Goal: Task Accomplishment & Management: Manage account settings

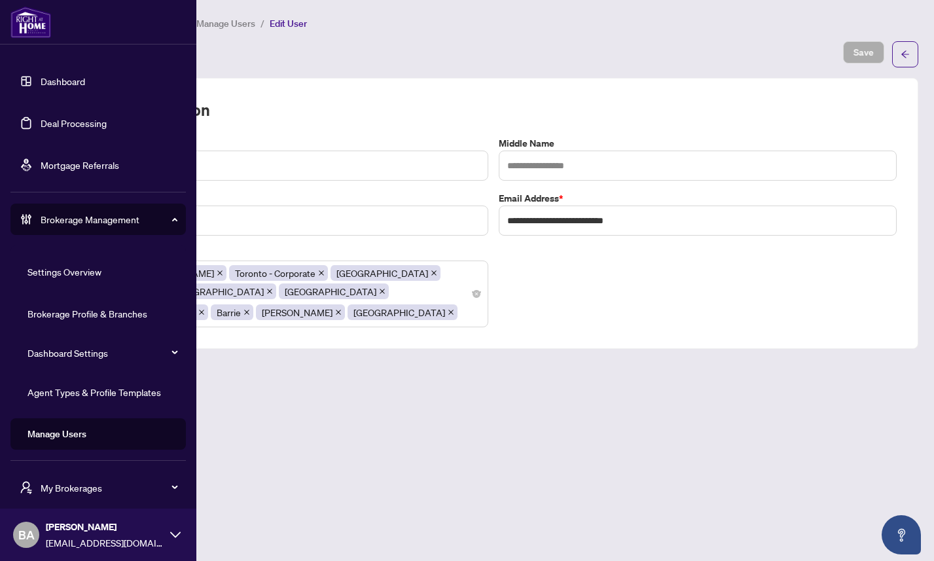
click at [62, 82] on link "Dashboard" at bounding box center [63, 81] width 44 height 12
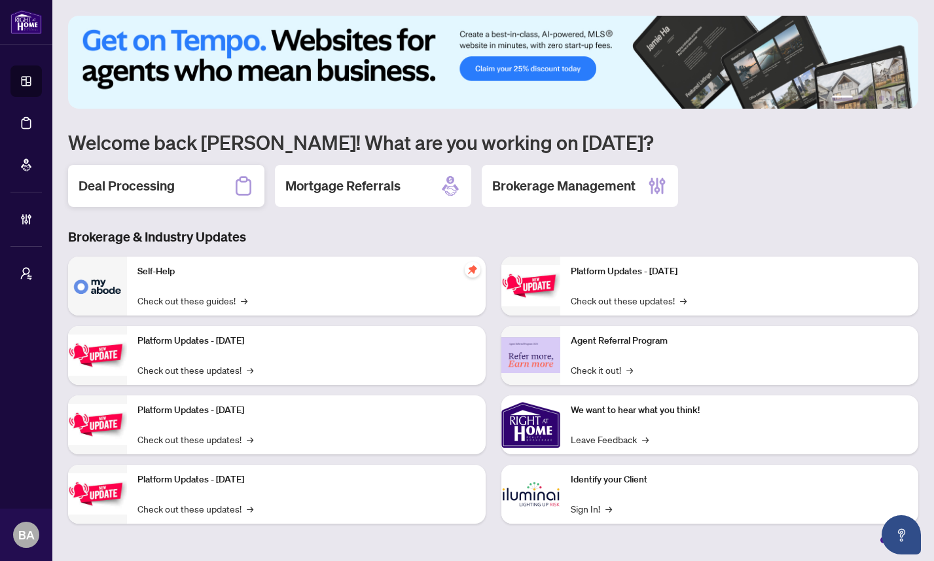
click at [150, 183] on h2 "Deal Processing" at bounding box center [127, 186] width 96 height 18
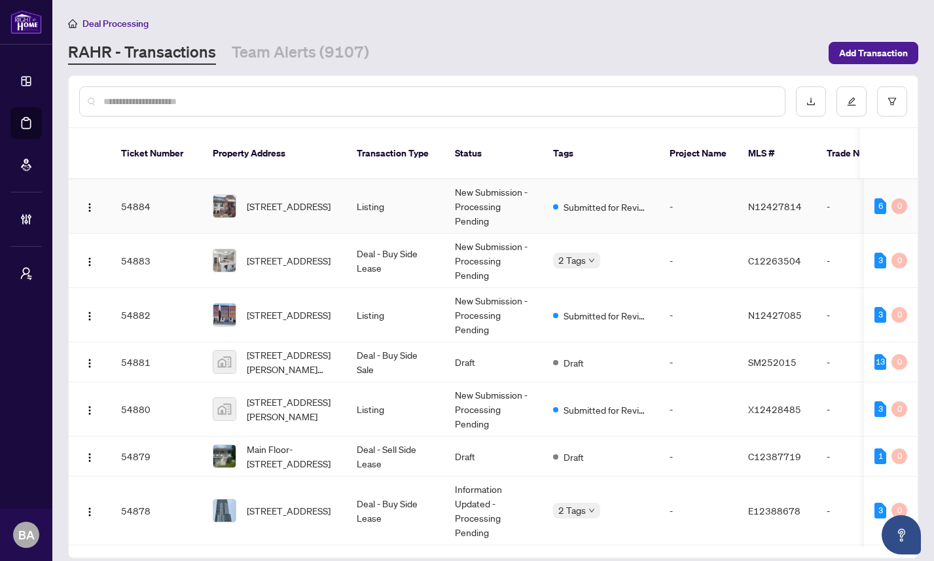
click at [181, 196] on td "54884" at bounding box center [157, 206] width 92 height 54
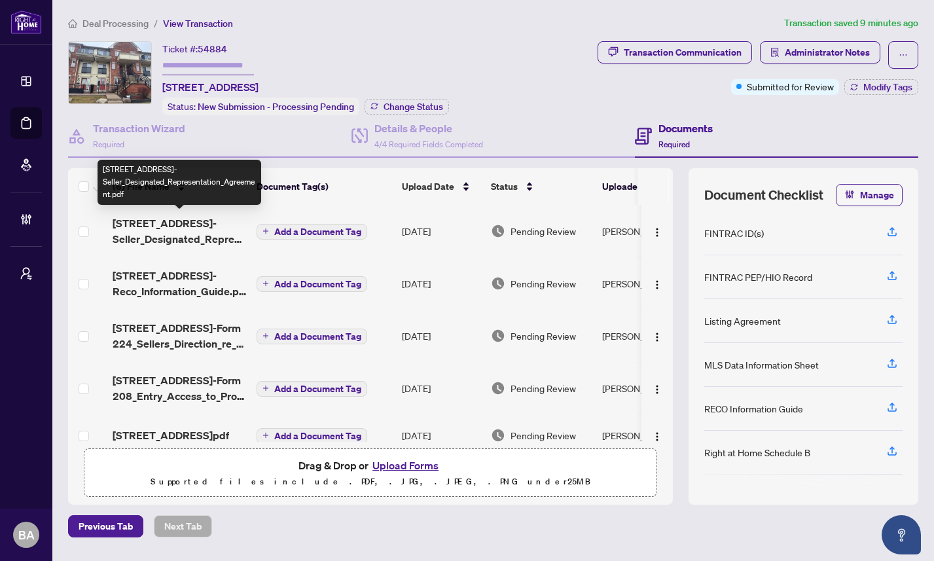
click at [169, 228] on span "[STREET_ADDRESS]-Seller_Designated_Representation_Agreement.pdf" at bounding box center [179, 230] width 133 height 31
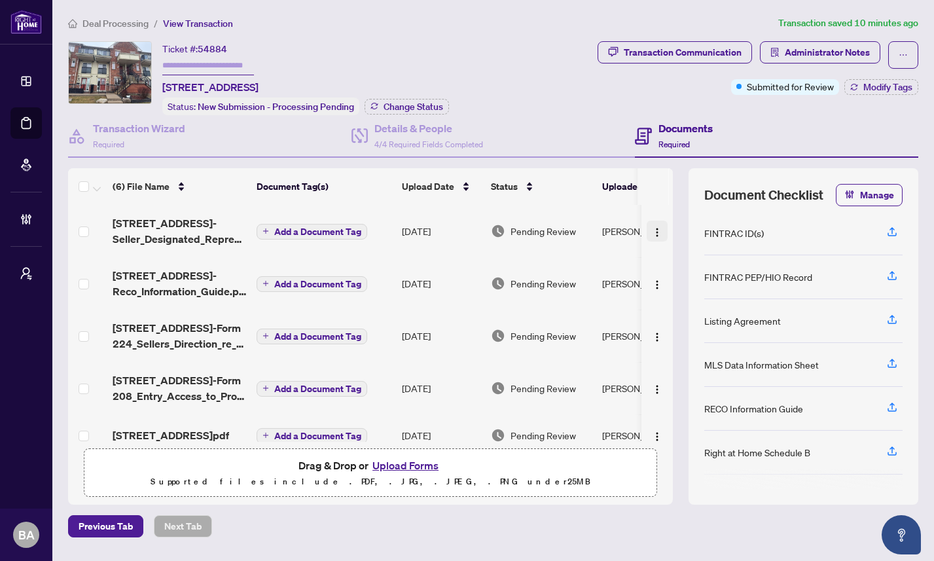
click at [655, 228] on img "button" at bounding box center [657, 232] width 10 height 10
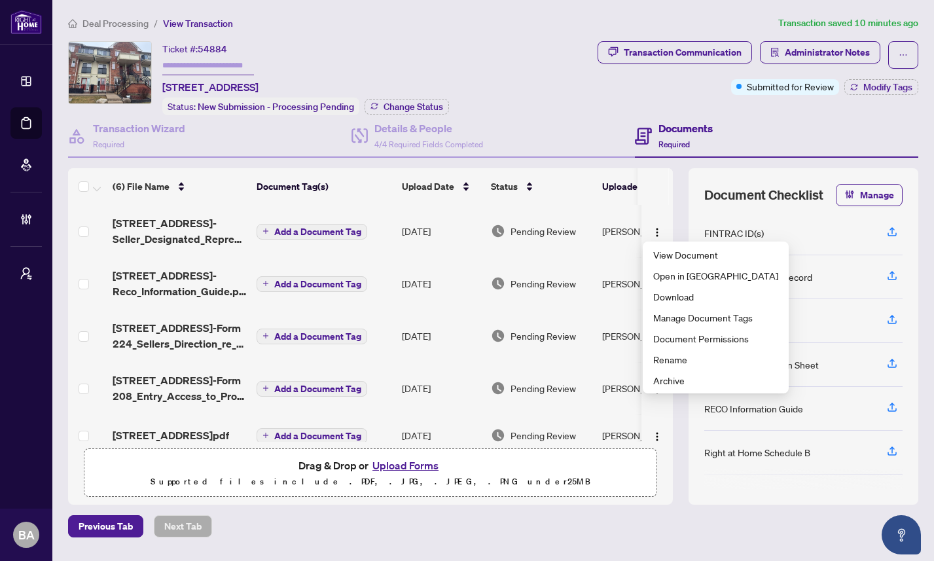
click at [556, 98] on div "Ticket #: 54884 [STREET_ADDRESS] Status: New Submission - Processing Pending Ch…" at bounding box center [330, 78] width 524 height 74
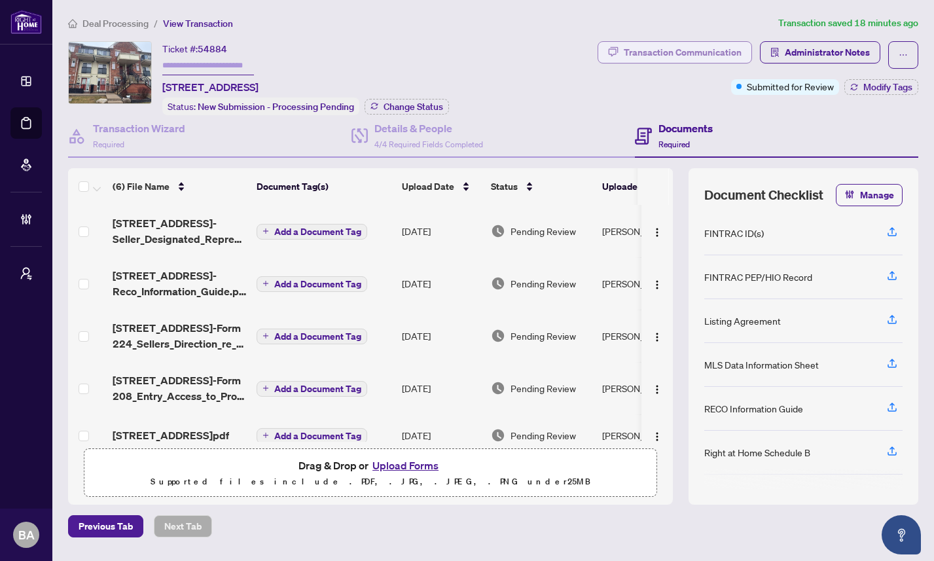
click at [708, 50] on div "Transaction Communication" at bounding box center [683, 52] width 118 height 21
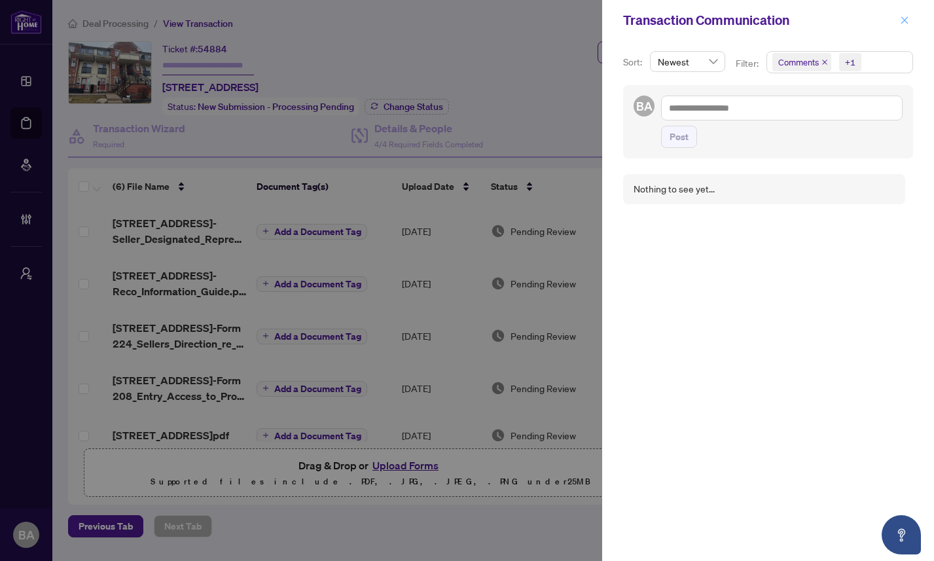
click at [905, 20] on icon "close" at bounding box center [904, 20] width 9 height 9
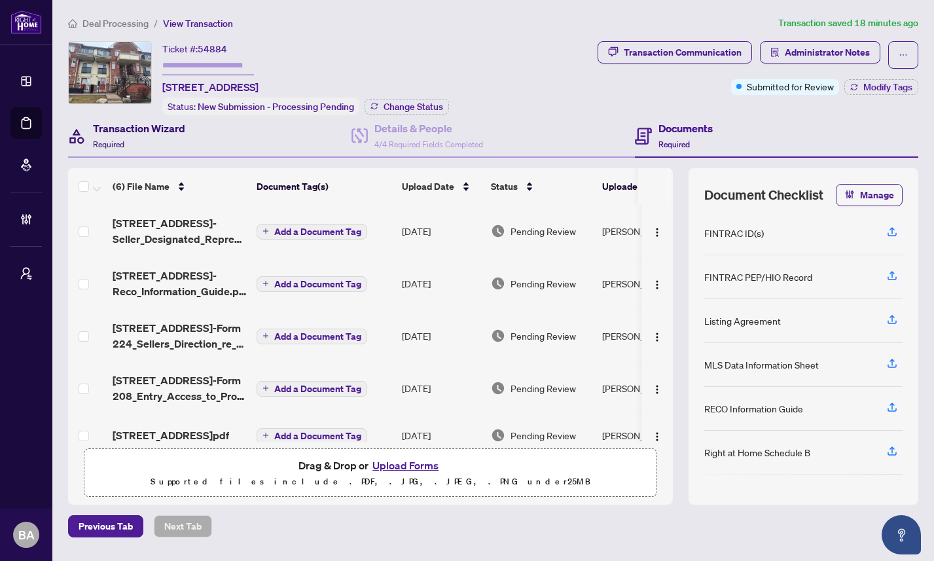
click at [169, 141] on div "Transaction Wizard Required" at bounding box center [139, 135] width 92 height 31
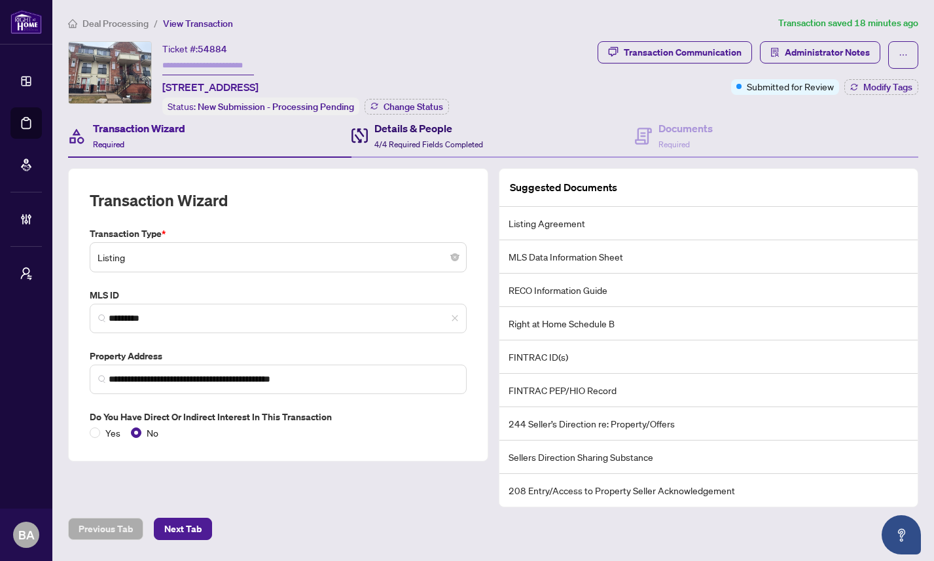
click at [422, 136] on div "Details & People 4/4 Required Fields Completed" at bounding box center [428, 135] width 109 height 31
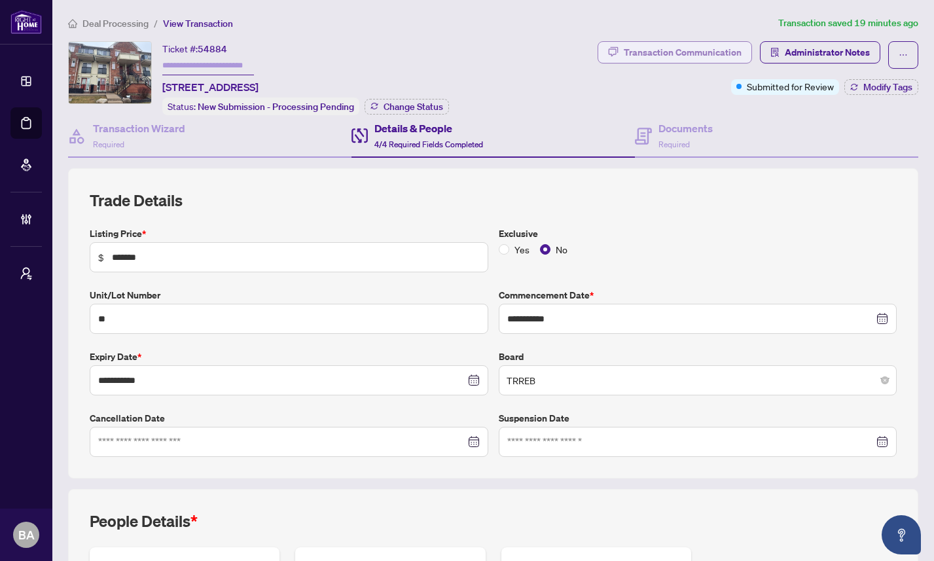
click at [687, 48] on div "Transaction Communication" at bounding box center [683, 52] width 118 height 21
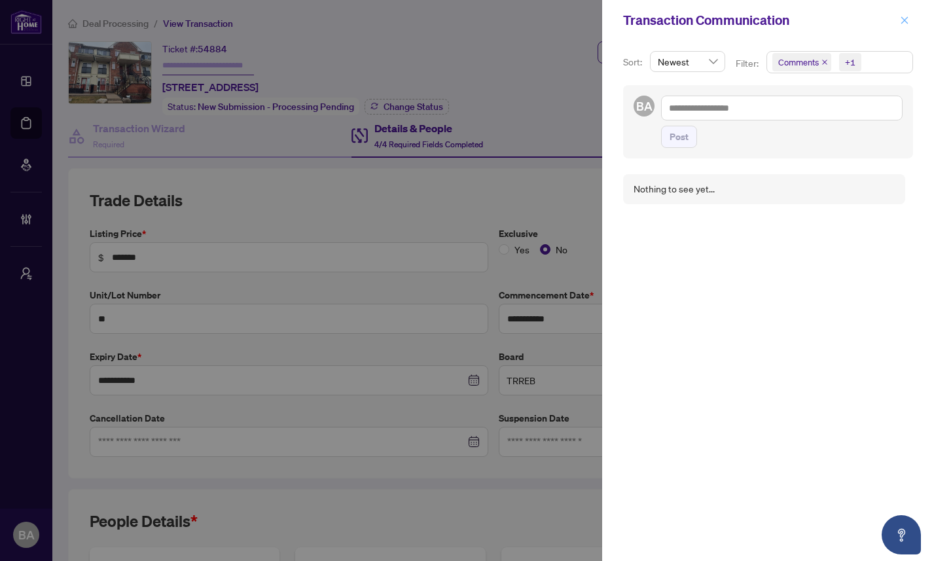
click at [906, 21] on icon "close" at bounding box center [904, 20] width 9 height 9
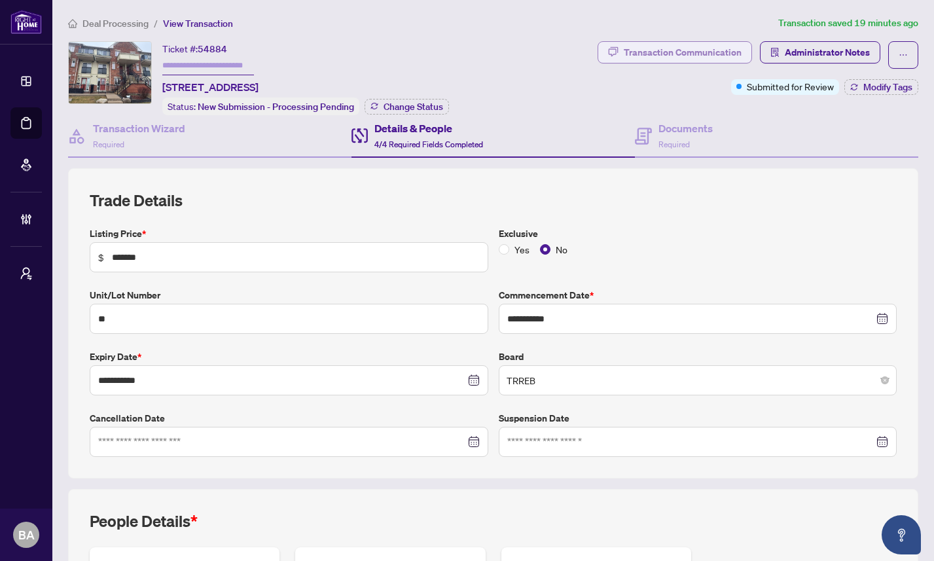
click at [703, 49] on div "Transaction Communication" at bounding box center [683, 52] width 118 height 21
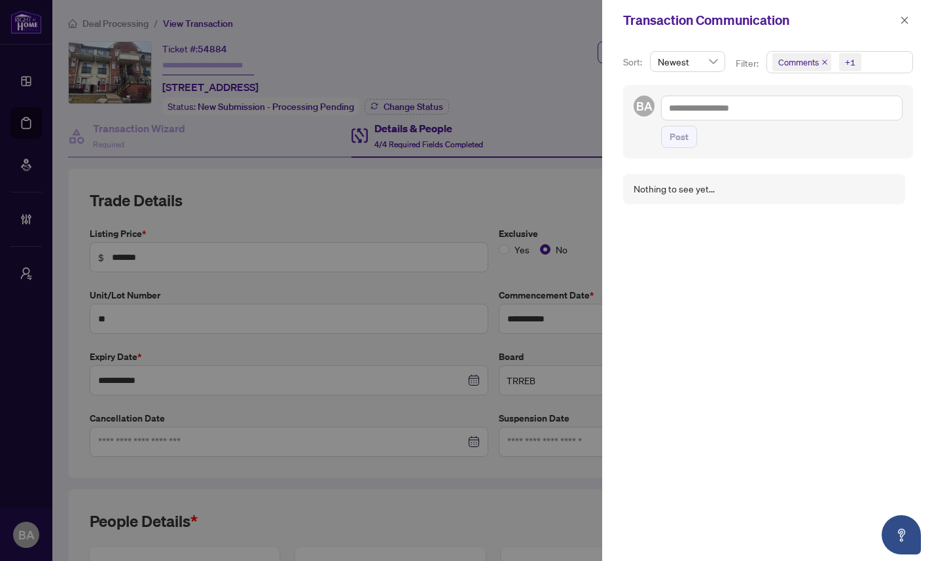
click at [874, 65] on span "Comments +1" at bounding box center [839, 62] width 145 height 21
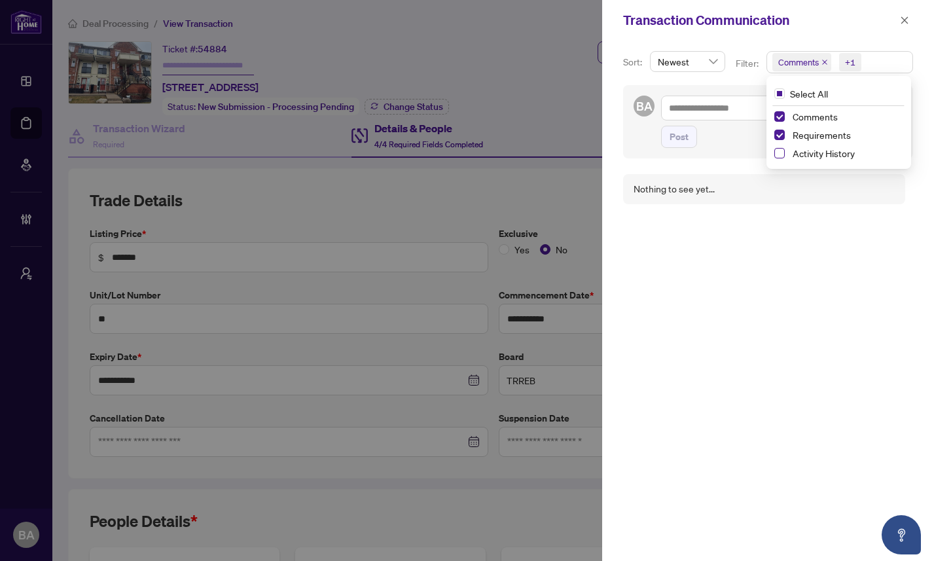
click at [778, 153] on span "Select Activity History" at bounding box center [779, 153] width 10 height 10
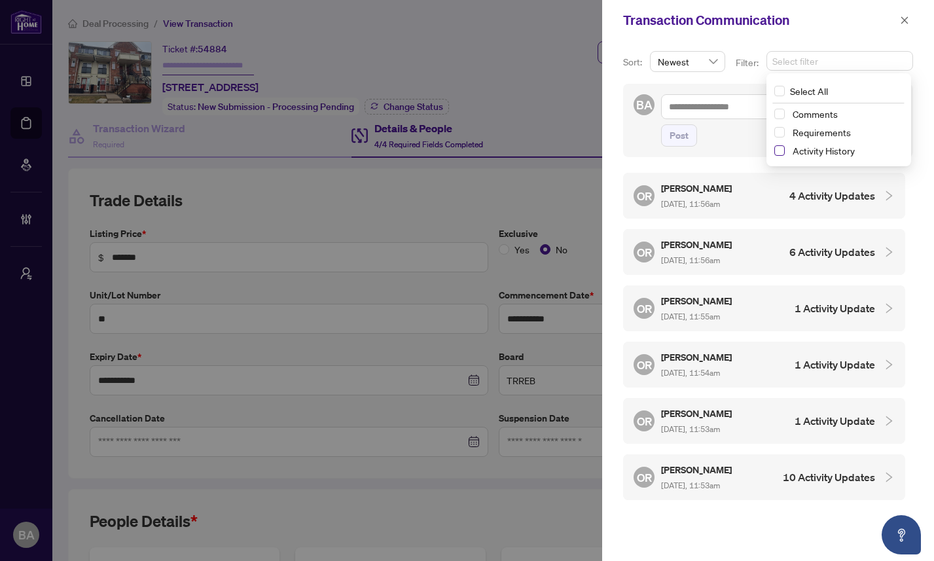
click at [774, 150] on span "Select Activity History" at bounding box center [779, 150] width 10 height 10
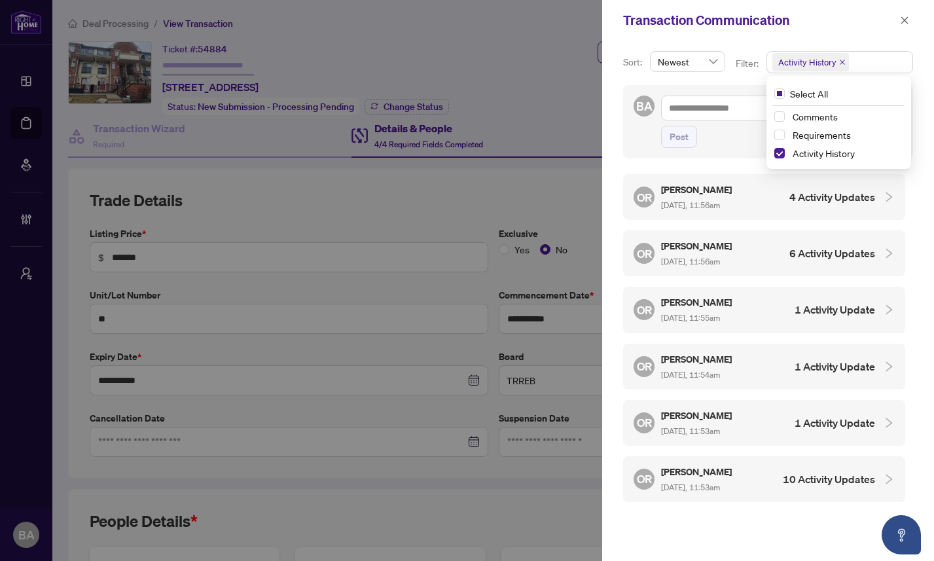
click at [814, 29] on div "Transaction Communication" at bounding box center [759, 20] width 273 height 20
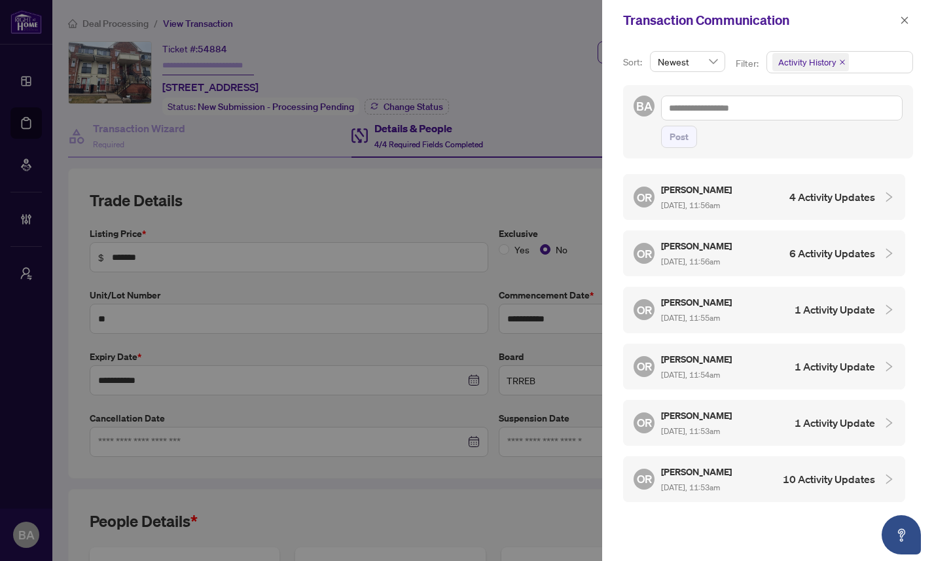
scroll to position [3, 0]
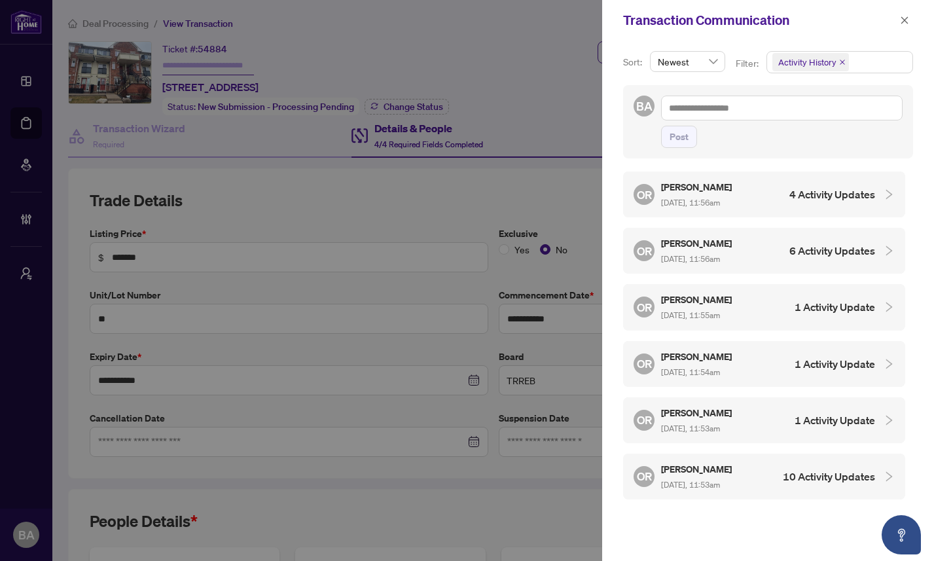
click at [446, 521] on div at bounding box center [467, 280] width 934 height 561
click at [903, 20] on icon "close" at bounding box center [904, 19] width 7 height 7
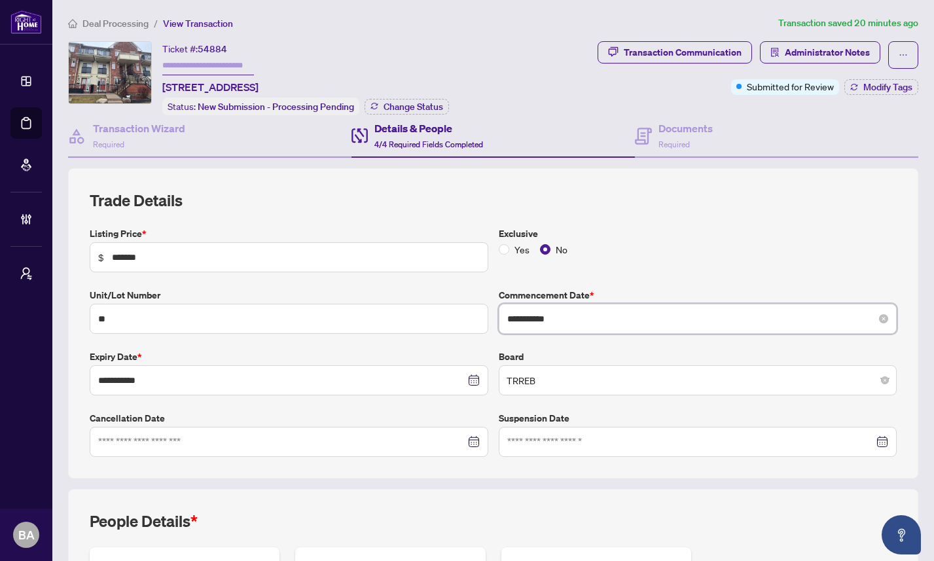
click at [671, 317] on input "**********" at bounding box center [690, 318] width 367 height 14
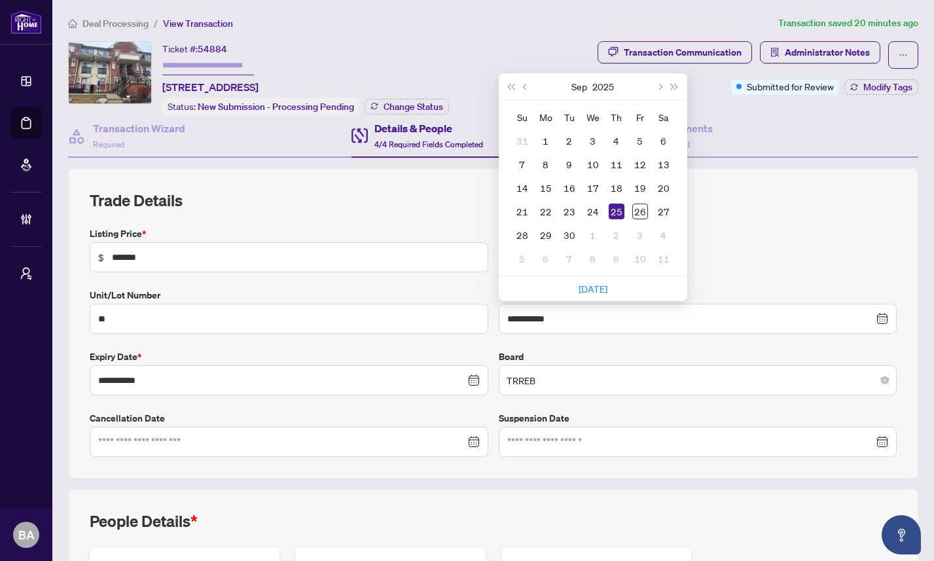
click at [730, 272] on div "**********" at bounding box center [492, 341] width 817 height 230
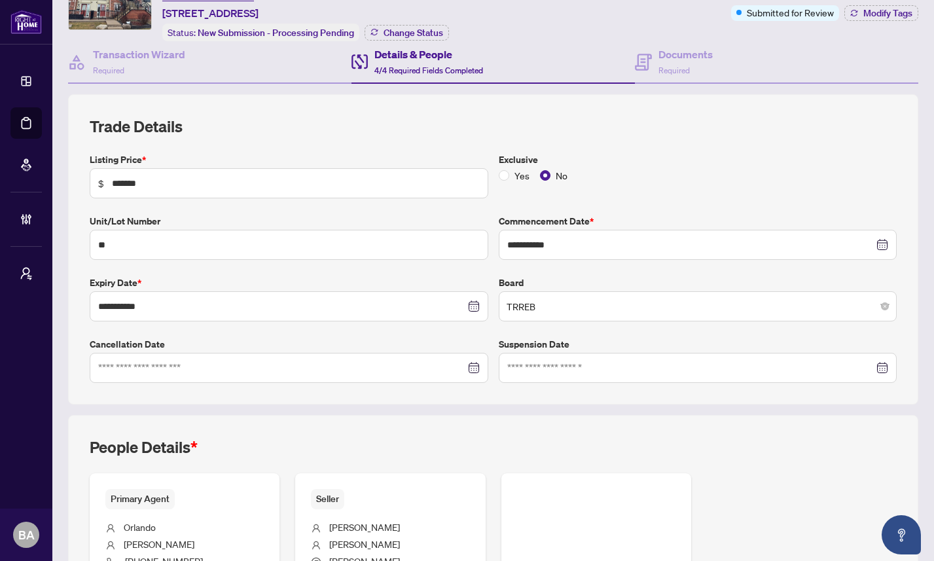
scroll to position [0, 0]
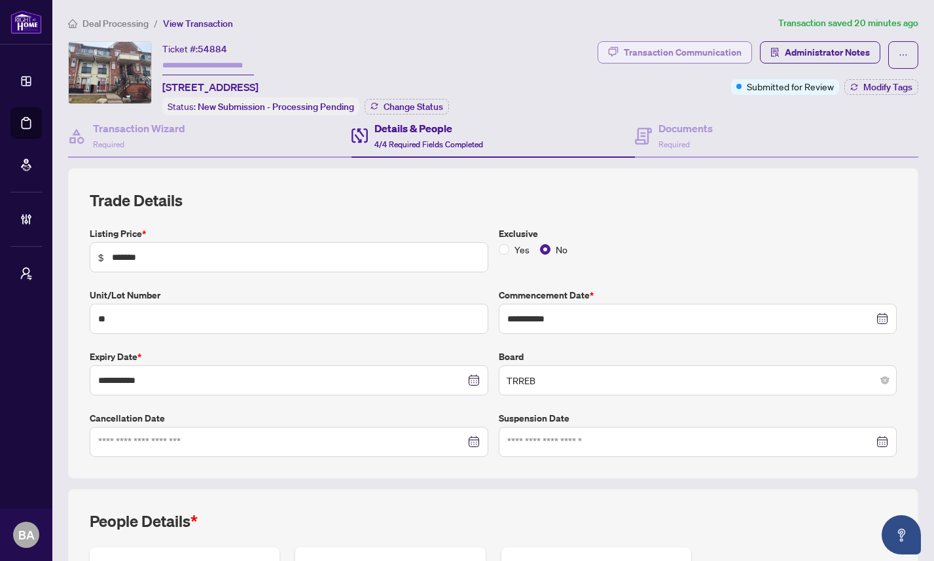
click at [710, 52] on div "Transaction Communication" at bounding box center [683, 52] width 118 height 21
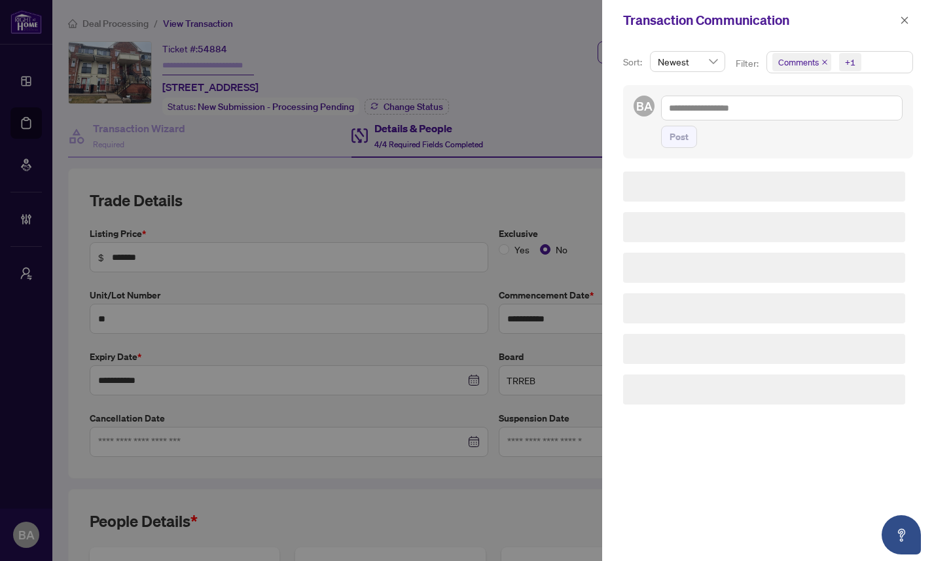
click at [873, 65] on span "Comments +1" at bounding box center [839, 62] width 145 height 21
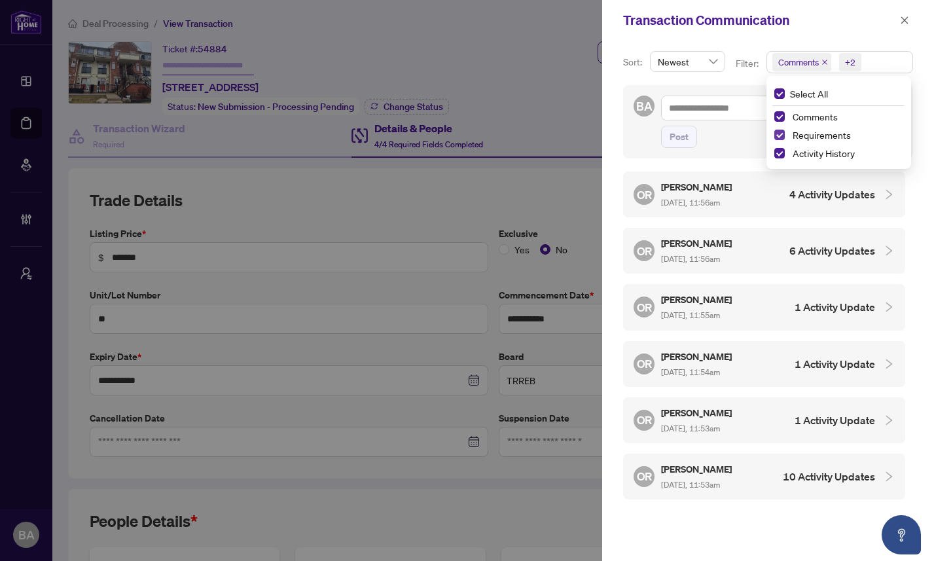
click at [774, 133] on span "Select Requirements" at bounding box center [779, 135] width 10 height 10
click at [774, 117] on span "Select Comments" at bounding box center [779, 116] width 10 height 10
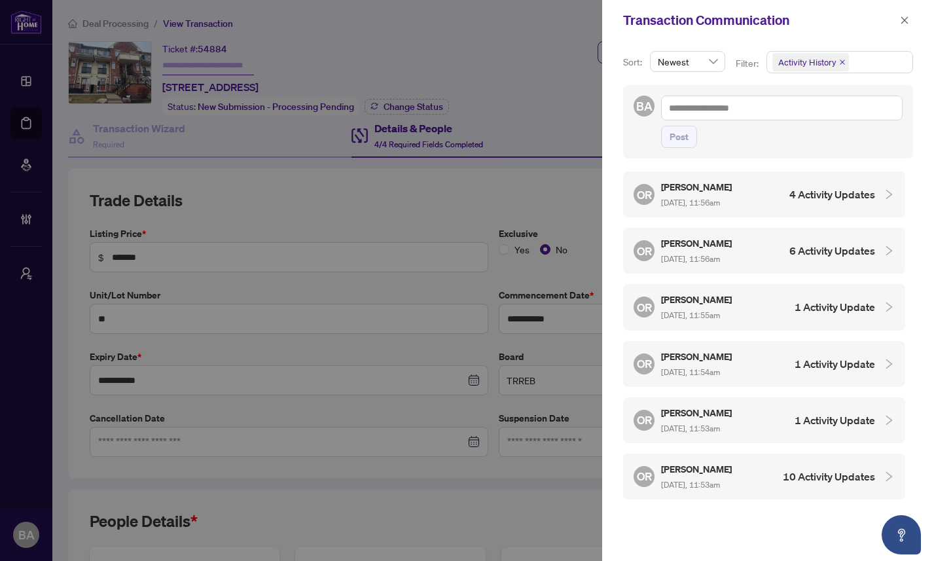
click at [720, 480] on span "[DATE], 11:53am" at bounding box center [690, 485] width 59 height 10
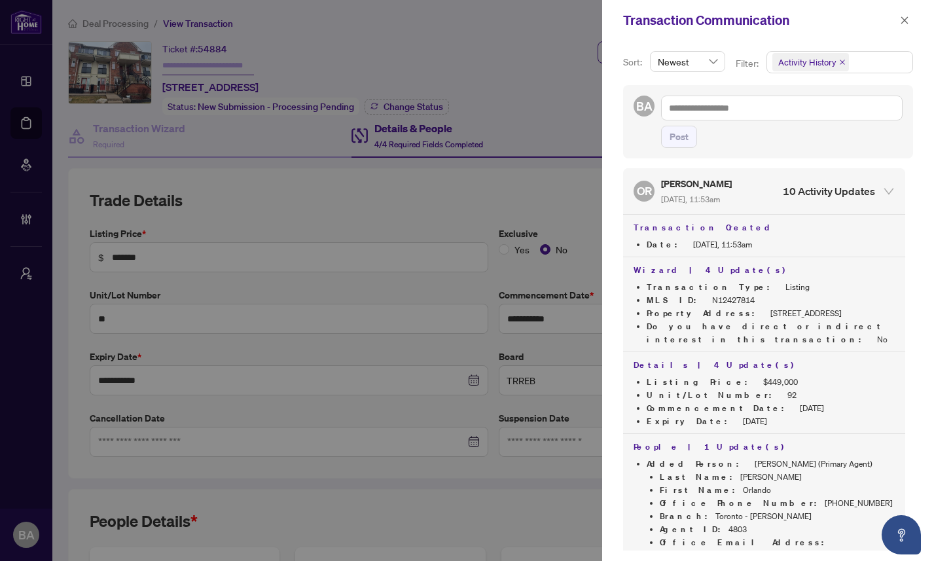
scroll to position [294, 0]
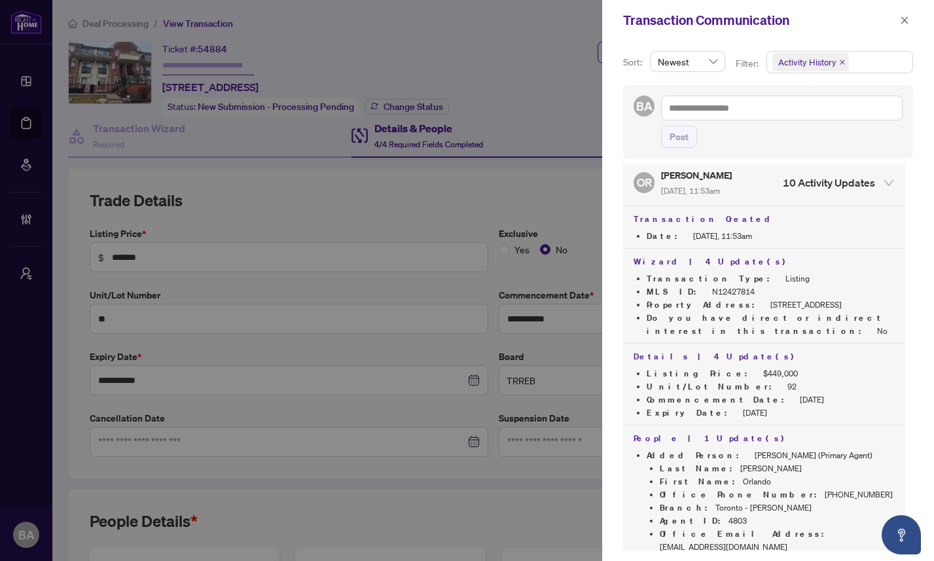
drag, startPoint x: 731, startPoint y: 392, endPoint x: 786, endPoint y: 391, distance: 55.0
click at [786, 393] on li "Commencement Date : [DATE]" at bounding box center [771, 399] width 248 height 13
click at [762, 406] on li "Expiry Date : [DATE]" at bounding box center [771, 412] width 248 height 13
click at [900, 26] on span "button" at bounding box center [904, 20] width 9 height 21
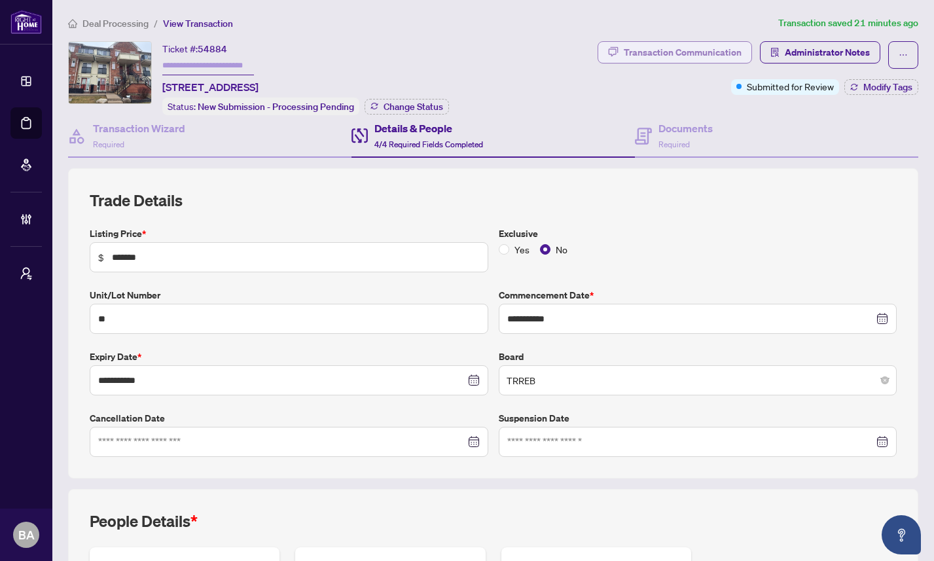
click at [700, 52] on div "Transaction Communication" at bounding box center [683, 52] width 118 height 21
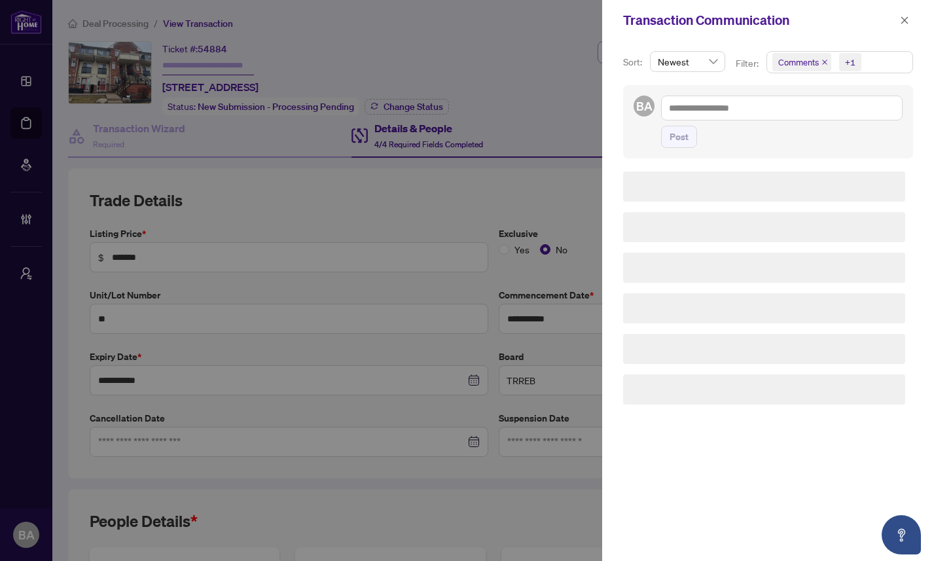
scroll to position [0, 0]
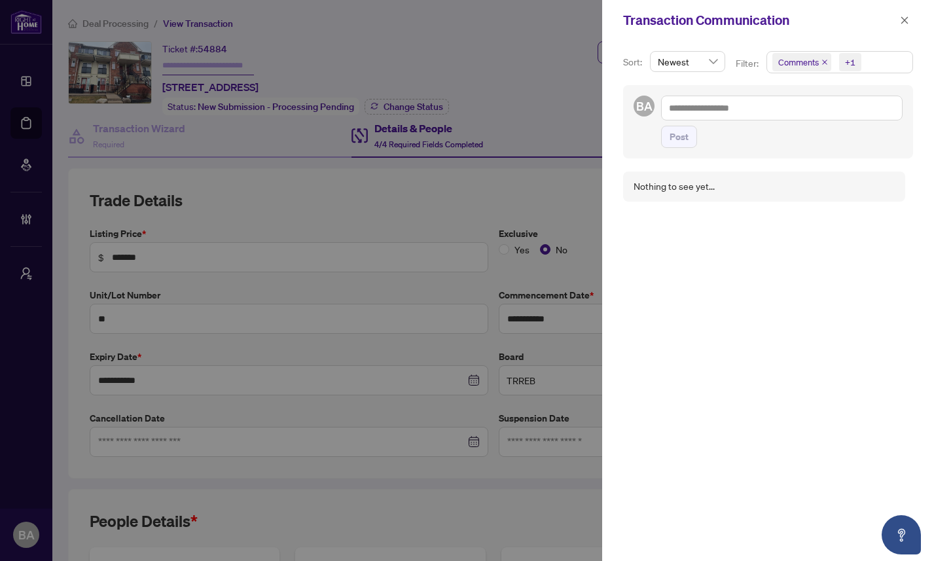
click at [873, 65] on span "Comments +1" at bounding box center [839, 62] width 145 height 21
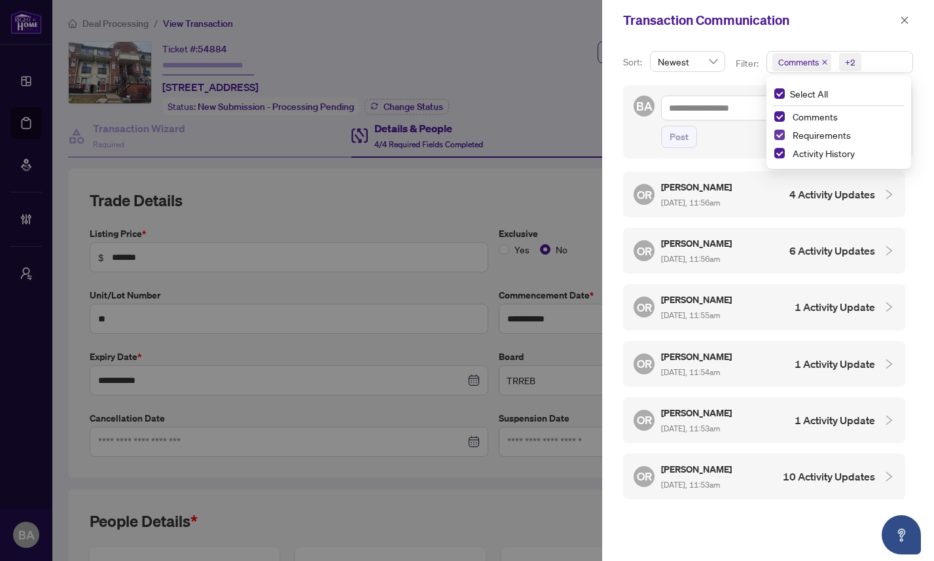
click at [775, 133] on span "Select Requirements" at bounding box center [779, 135] width 10 height 10
click at [777, 114] on span "Select Comments" at bounding box center [779, 116] width 10 height 10
click at [755, 472] on div "OR [PERSON_NAME] [DATE], 11:53am 10 Activity Updates" at bounding box center [753, 476] width 241 height 30
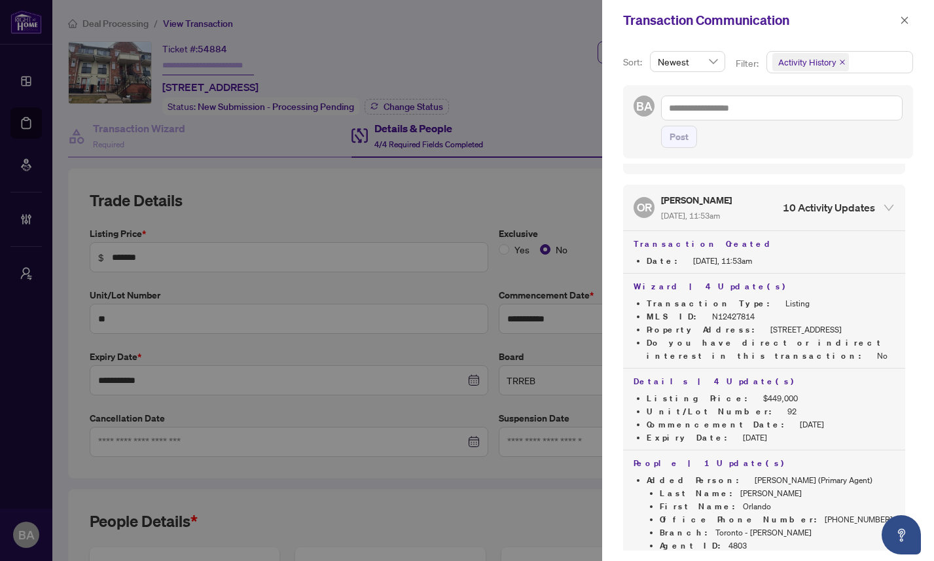
scroll to position [294, 0]
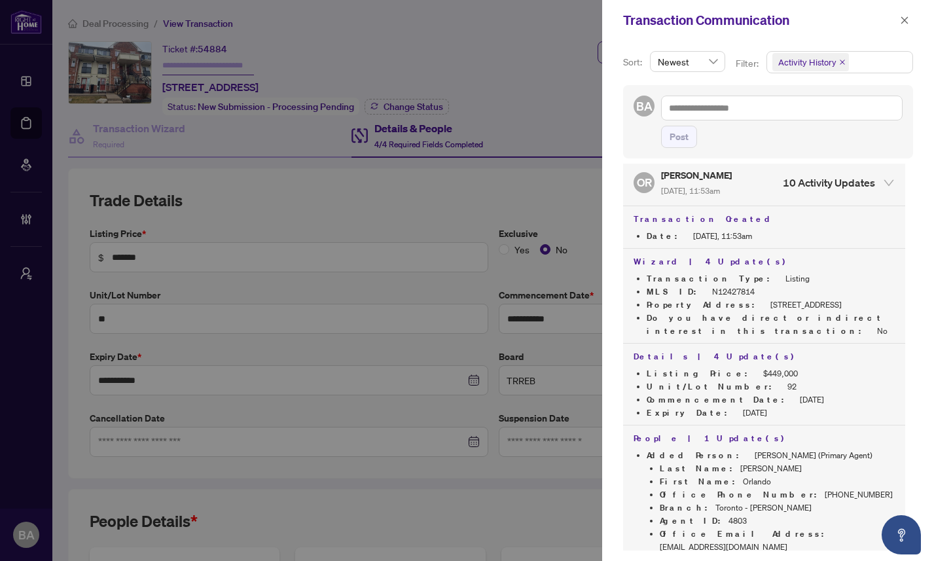
drag, startPoint x: 639, startPoint y: 389, endPoint x: 787, endPoint y: 395, distance: 148.6
click at [787, 395] on li "Commencement Date : [DATE]" at bounding box center [771, 399] width 248 height 13
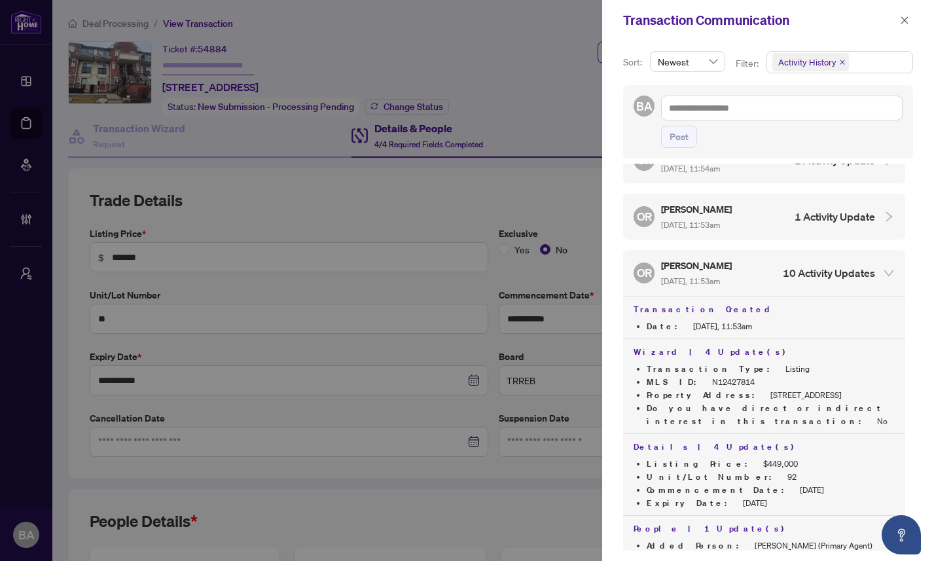
scroll to position [203, 0]
click at [838, 266] on h4 "10 Activity Updates" at bounding box center [829, 274] width 92 height 16
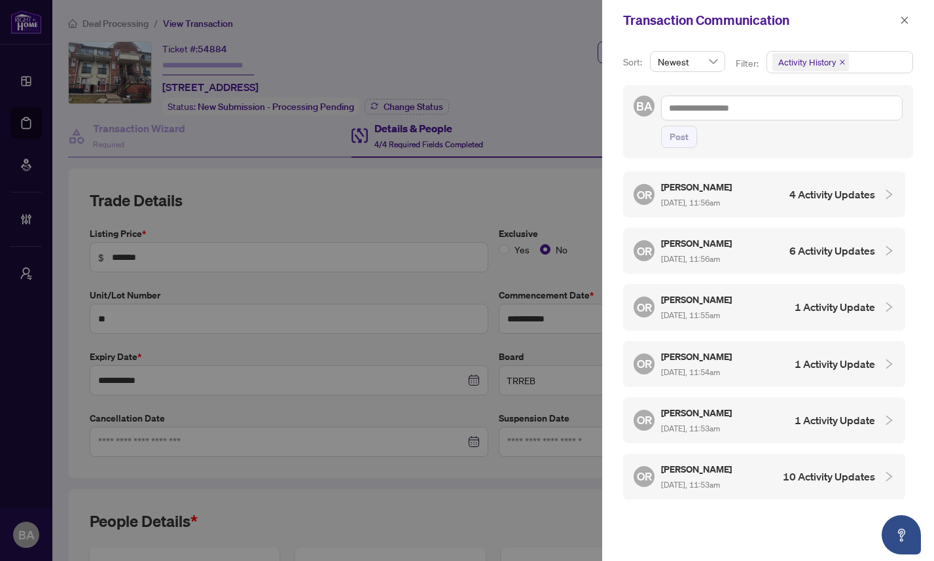
scroll to position [0, 0]
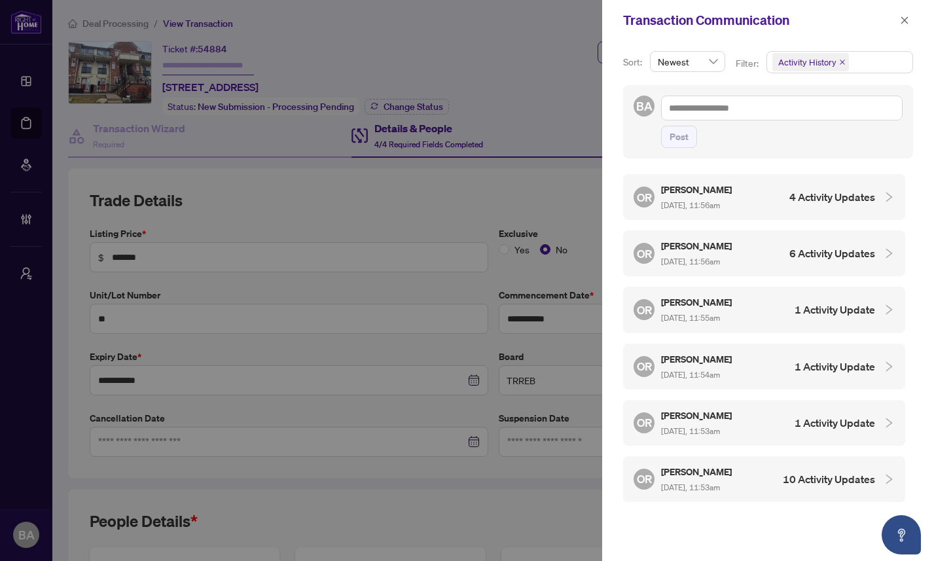
click at [834, 208] on div "OR [PERSON_NAME] [DATE], 11:56am 4 Activity Updates" at bounding box center [753, 197] width 241 height 30
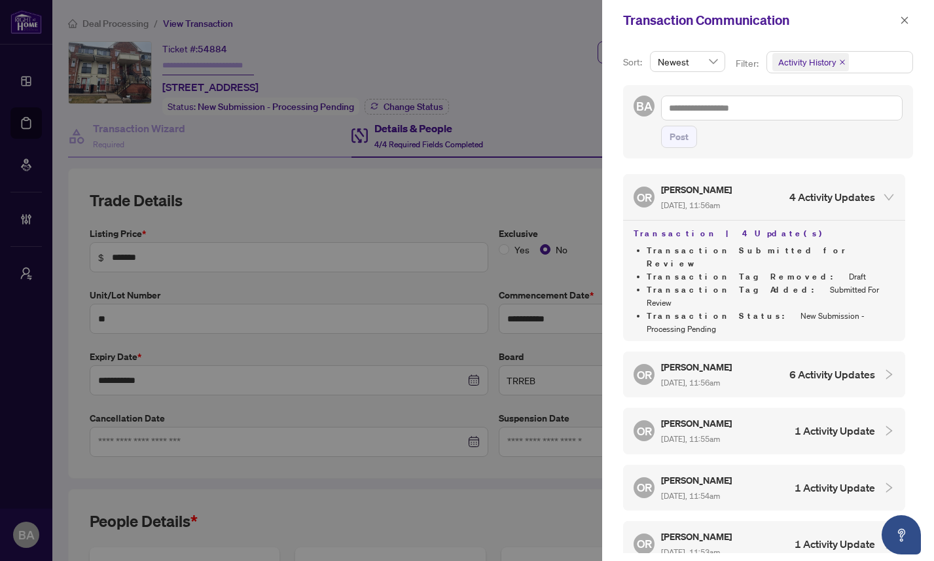
click at [811, 366] on h4 "6 Activity Updates" at bounding box center [832, 374] width 86 height 16
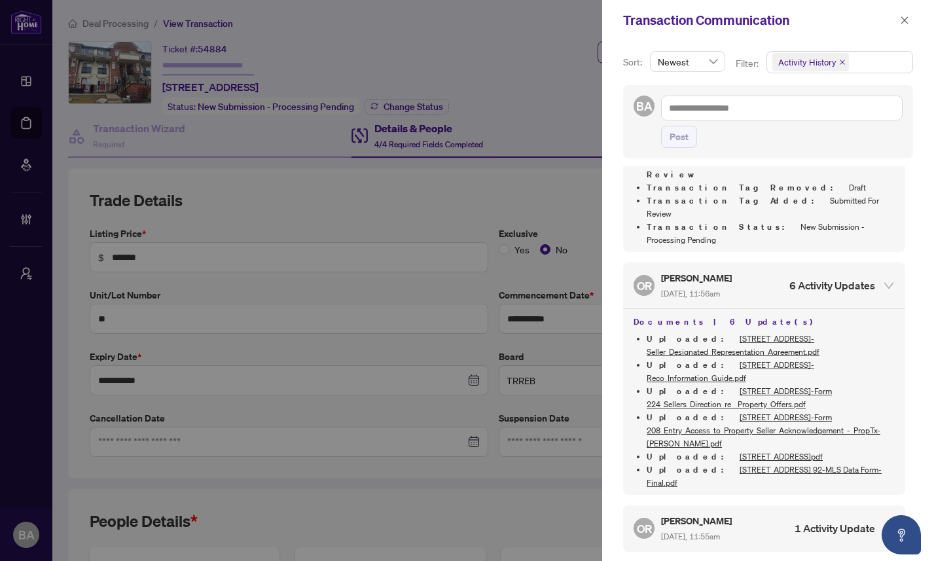
scroll to position [91, 0]
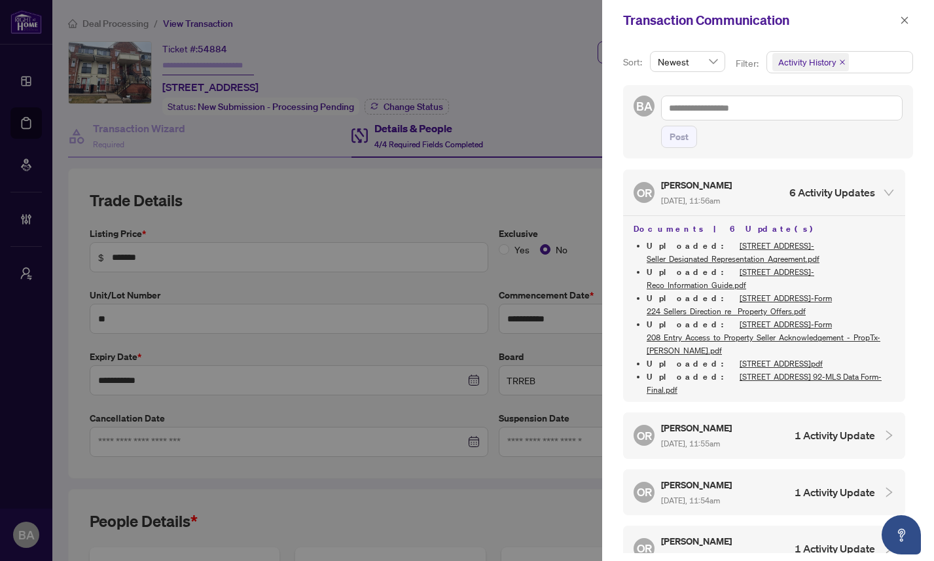
click at [697, 420] on div "[PERSON_NAME] [DATE], 11:55am" at bounding box center [697, 435] width 73 height 30
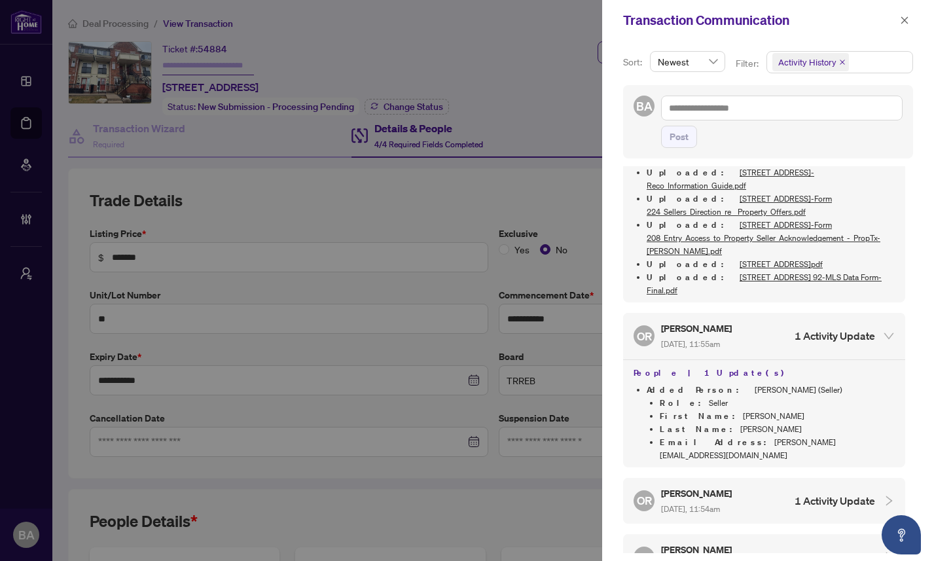
scroll to position [283, 0]
click at [720, 503] on span "[DATE], 11:54am" at bounding box center [690, 508] width 59 height 10
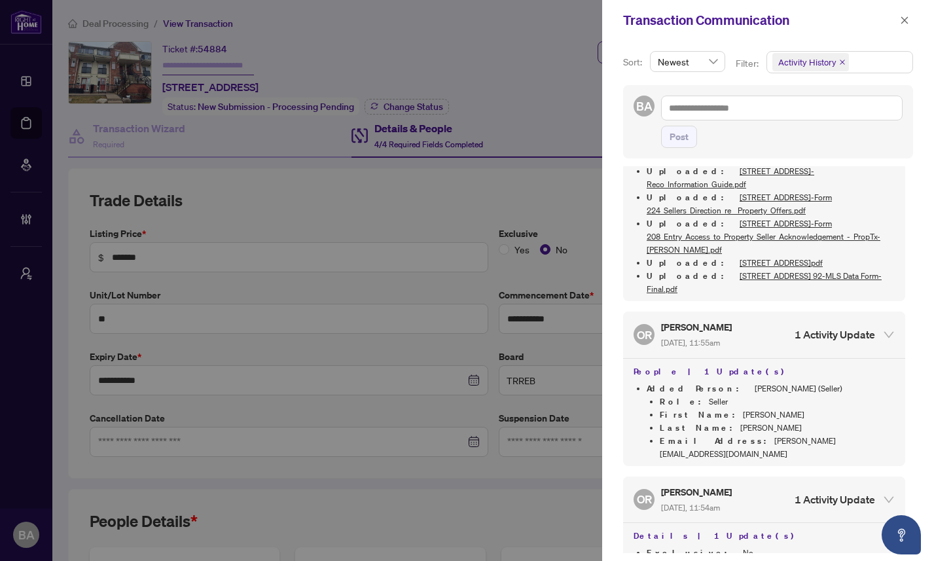
scroll to position [333, 0]
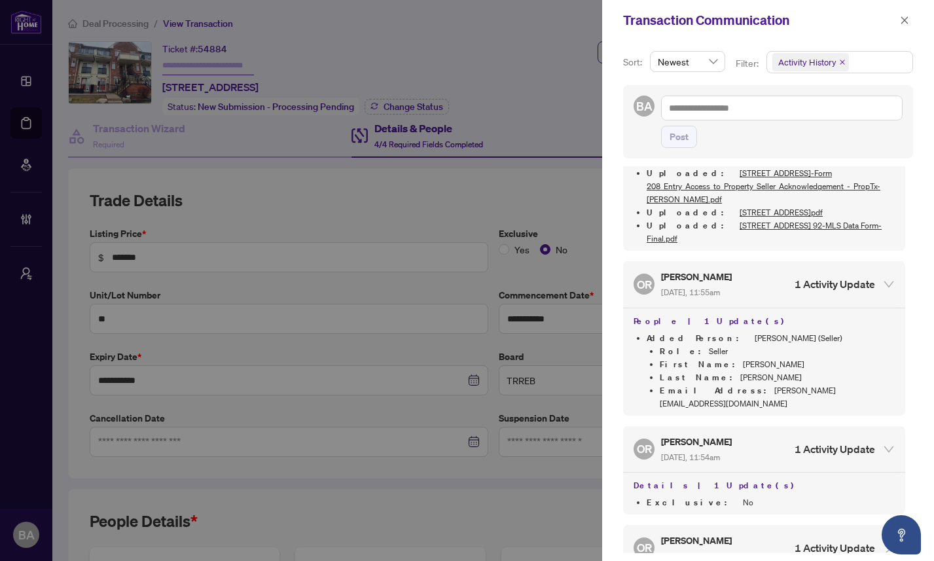
click at [770, 533] on div "OR [PERSON_NAME] [DATE], 11:53am 1 Activity Update" at bounding box center [753, 548] width 241 height 30
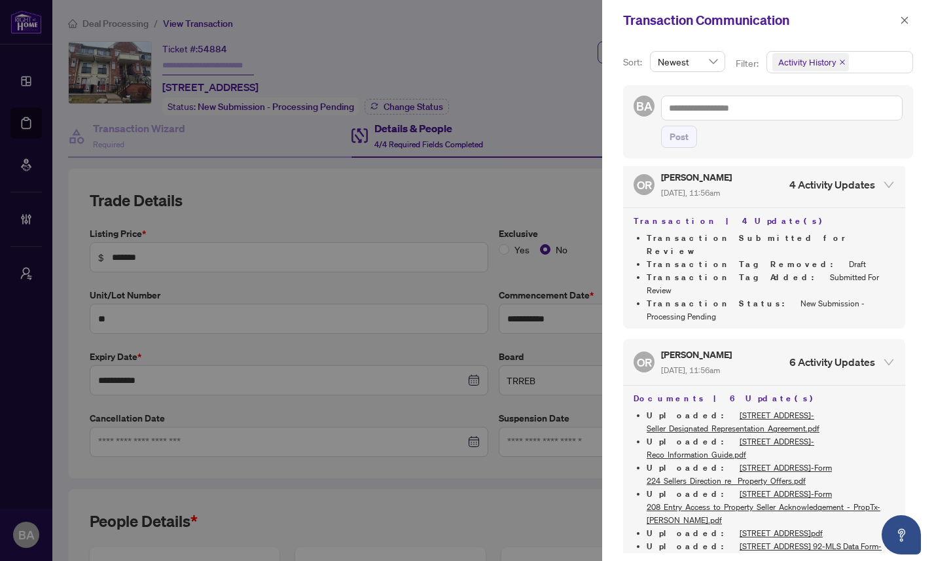
scroll to position [0, 0]
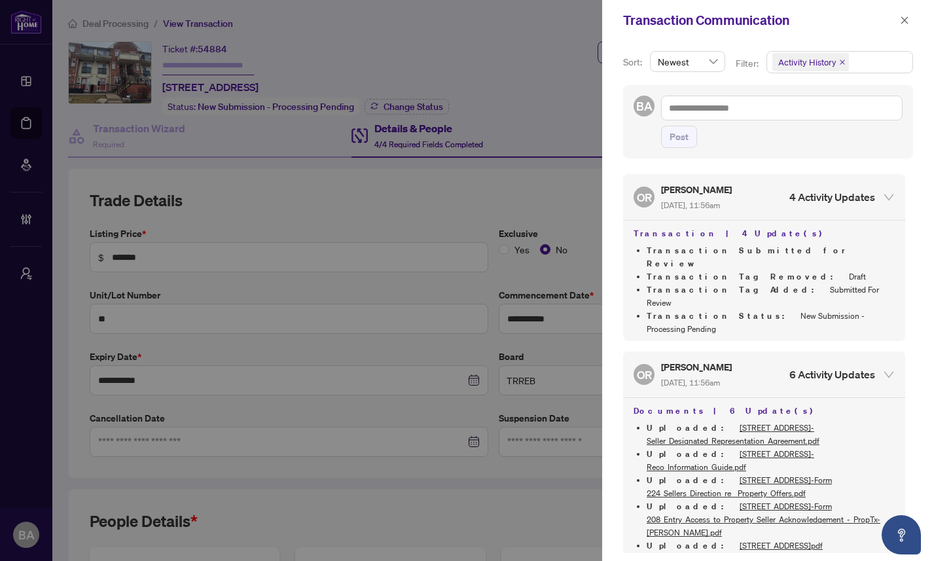
click at [549, 183] on div at bounding box center [467, 280] width 934 height 561
click at [904, 20] on icon "close" at bounding box center [904, 19] width 7 height 7
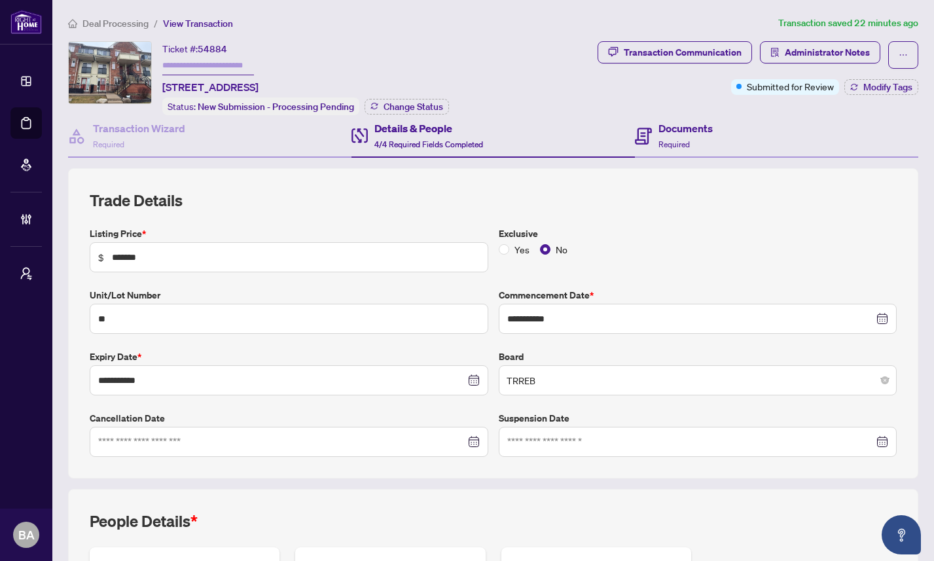
click at [726, 138] on div "Documents Required" at bounding box center [776, 136] width 283 height 43
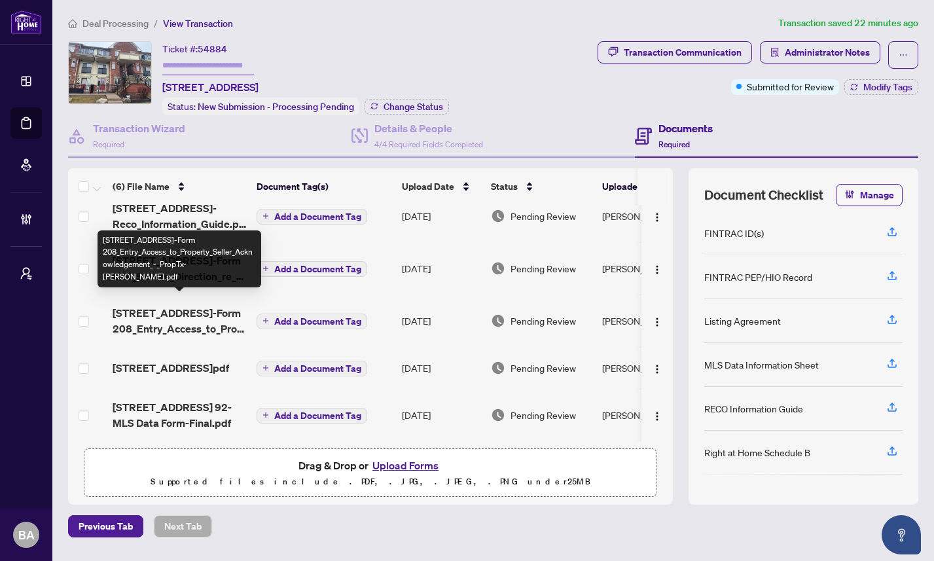
scroll to position [82, 0]
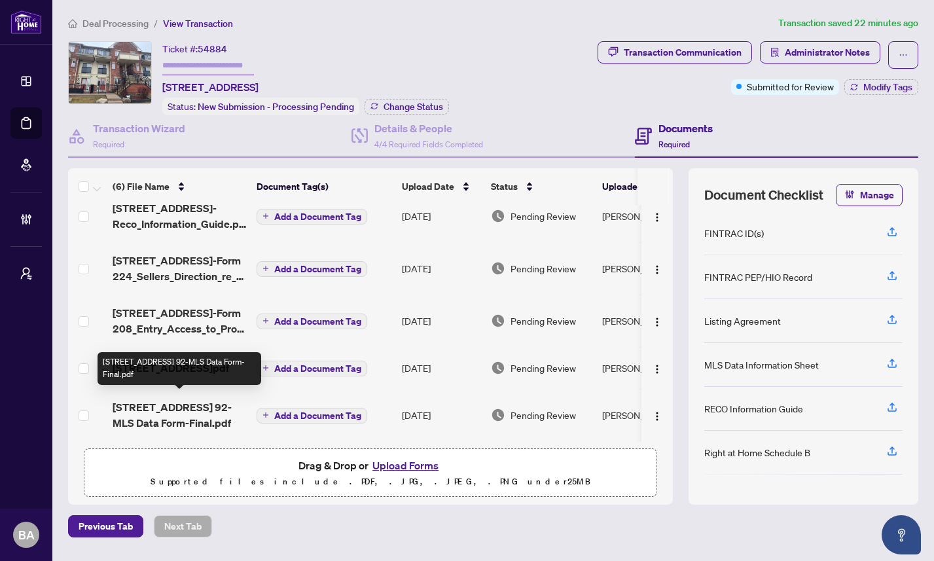
click at [160, 404] on span "[STREET_ADDRESS] 92-MLS Data Form-Final.pdf" at bounding box center [179, 414] width 133 height 31
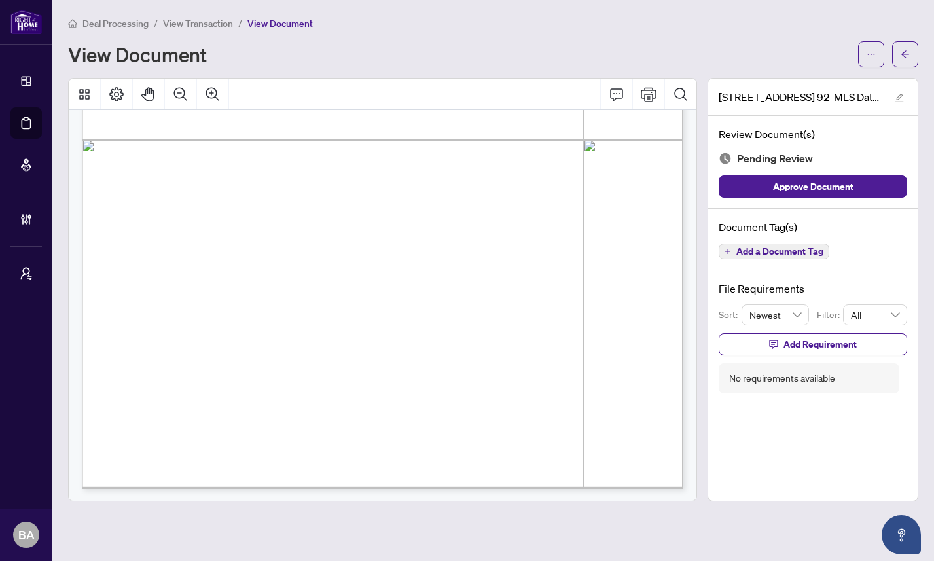
scroll to position [486, 0]
click at [909, 52] on icon "arrow-left" at bounding box center [904, 54] width 9 height 9
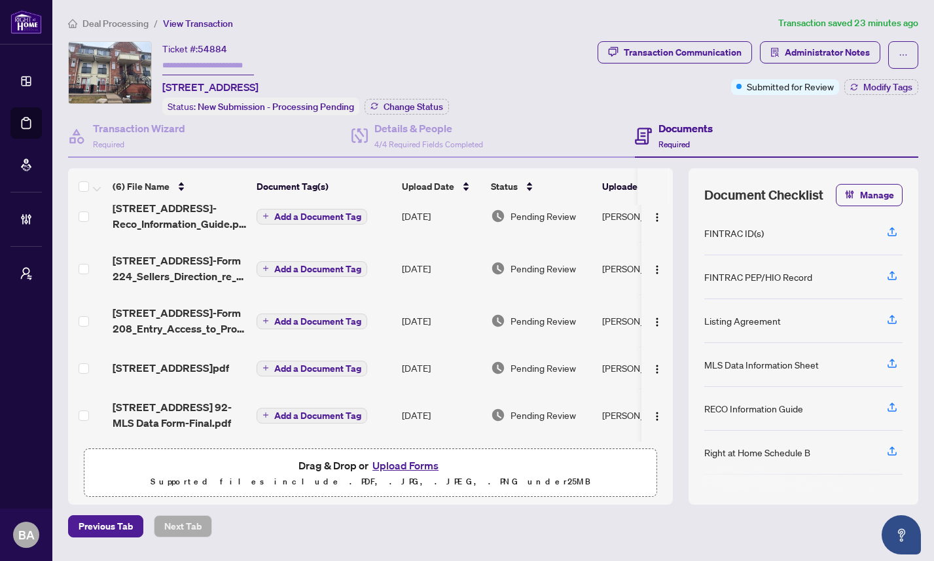
scroll to position [82, 0]
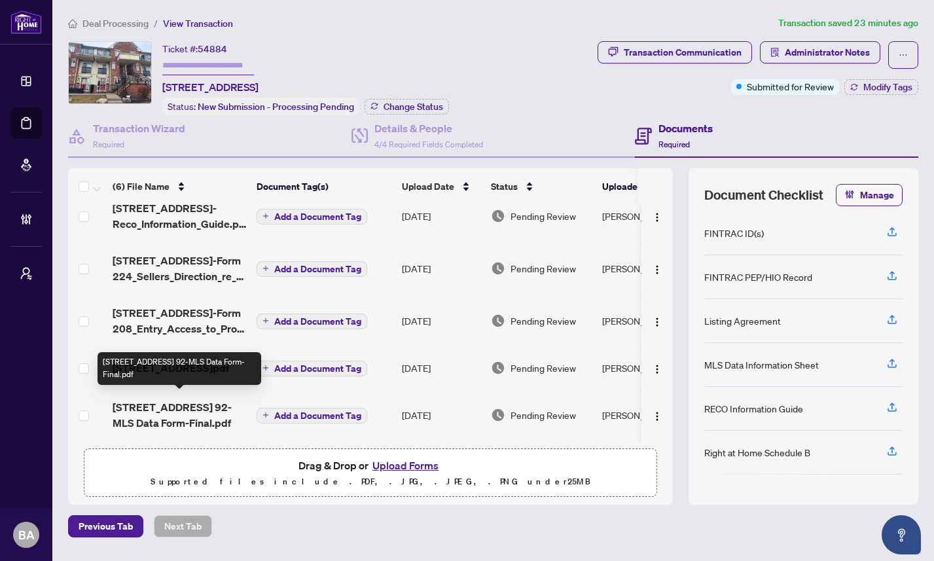
click at [162, 412] on span "[STREET_ADDRESS] 92-MLS Data Form-Final.pdf" at bounding box center [179, 414] width 133 height 31
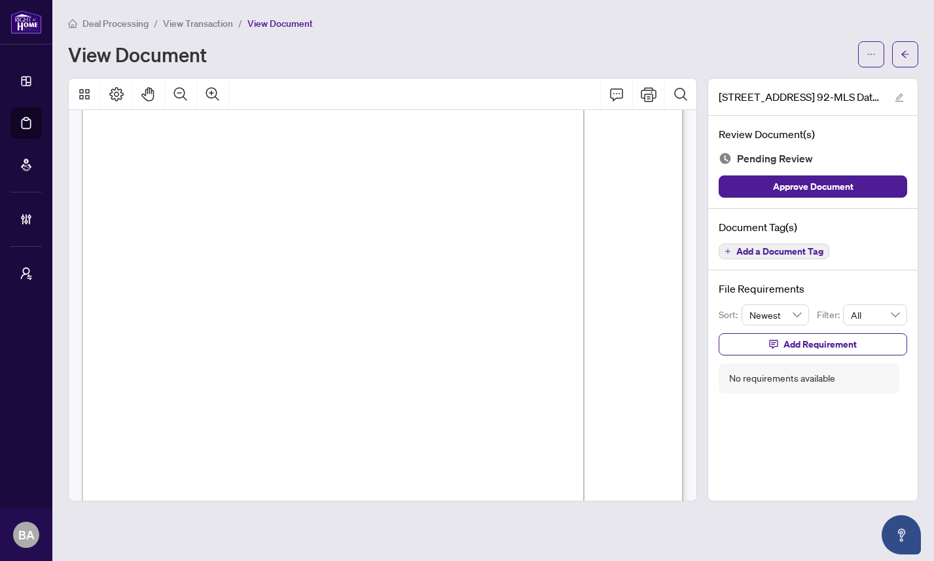
scroll to position [90, 0]
drag, startPoint x: 136, startPoint y: 245, endPoint x: 336, endPoint y: 243, distance: 200.2
click at [336, 33] on p "[STREET_ADDRESS] Residential Condo & Other - Condo Townhouse For Sale - $449,00…" at bounding box center [546, 33] width 929 height 0
click at [902, 52] on icon "arrow-left" at bounding box center [905, 53] width 8 height 7
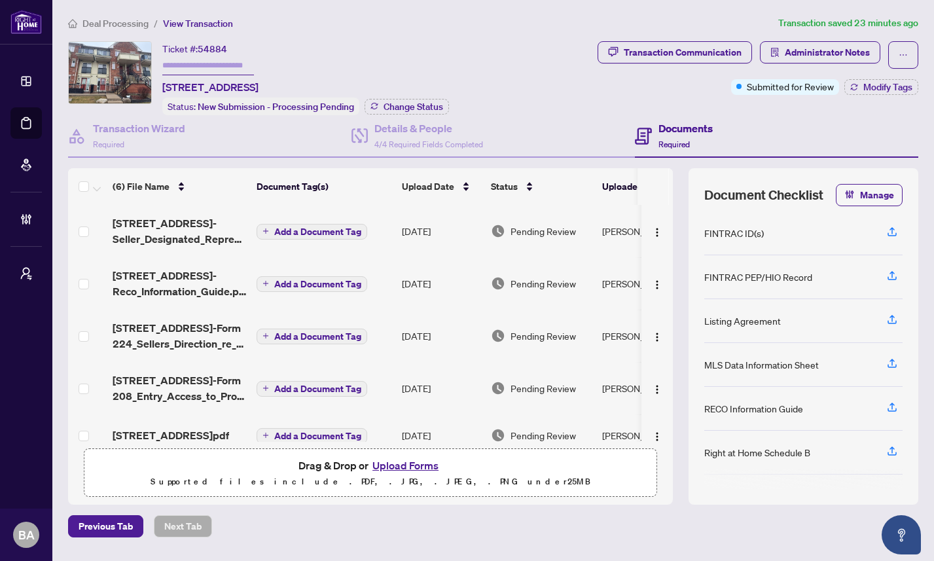
click at [212, 48] on span "54884" at bounding box center [212, 49] width 29 height 12
copy span "54884"
click at [126, 19] on span "Deal Processing" at bounding box center [115, 24] width 66 height 12
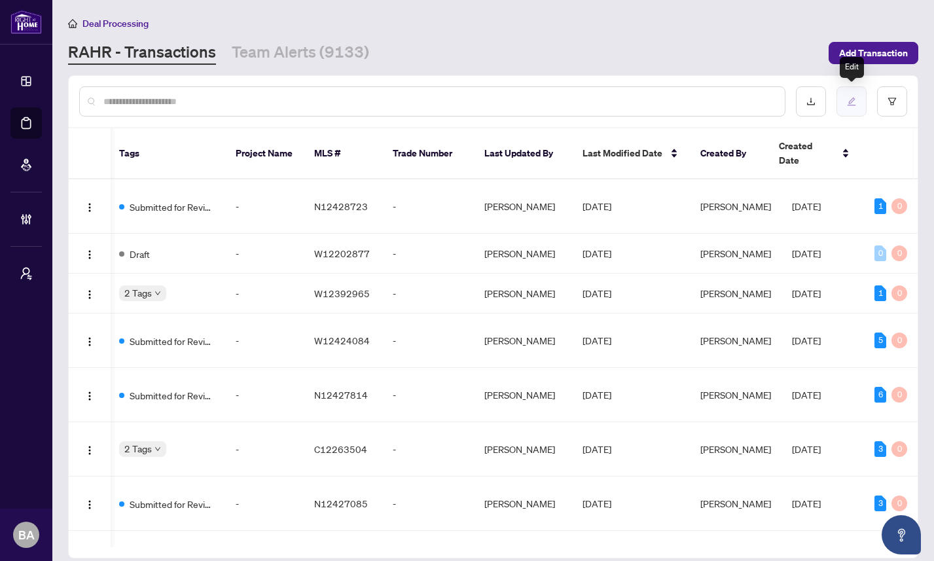
click at [851, 98] on icon "edit" at bounding box center [851, 102] width 9 height 9
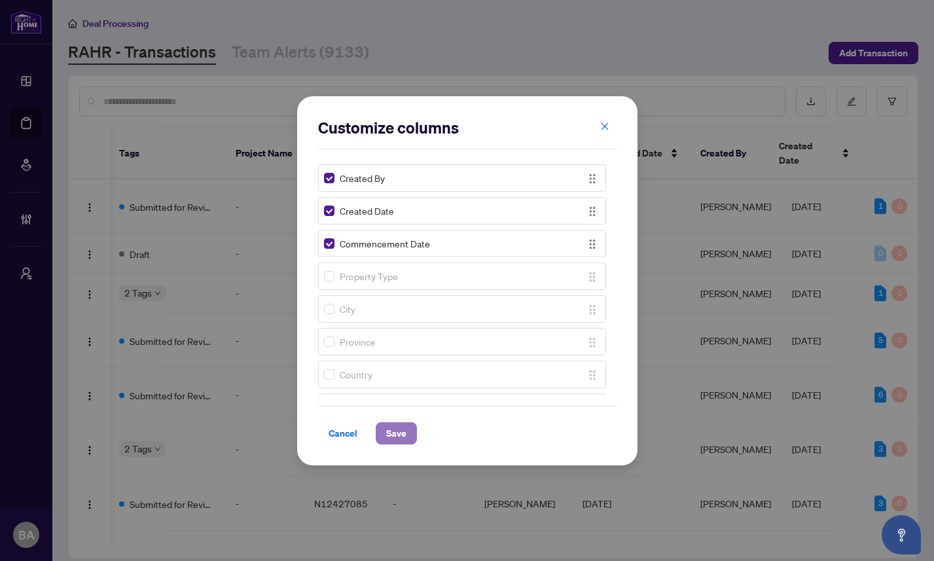
click at [396, 434] on span "Save" at bounding box center [396, 433] width 20 height 21
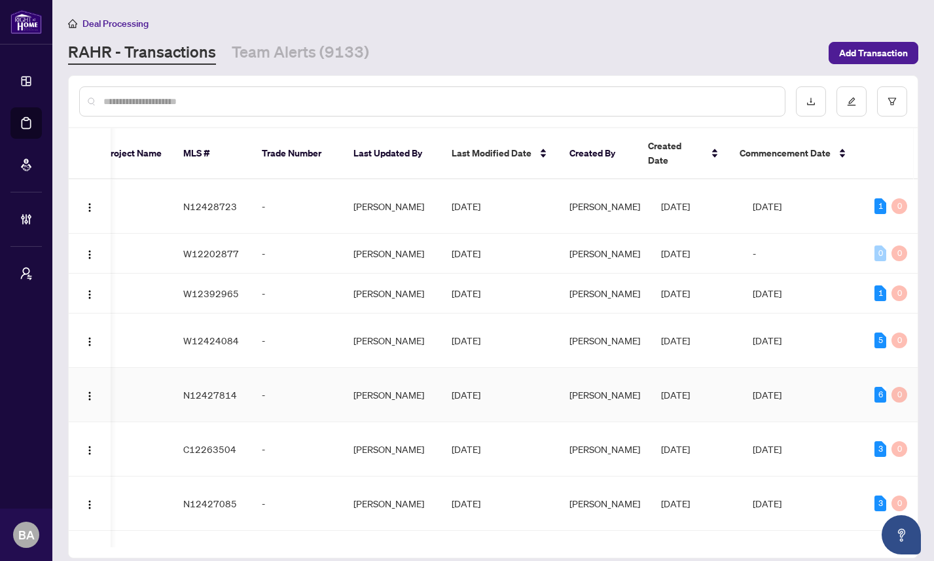
click at [188, 389] on span "N12427814" at bounding box center [210, 395] width 54 height 12
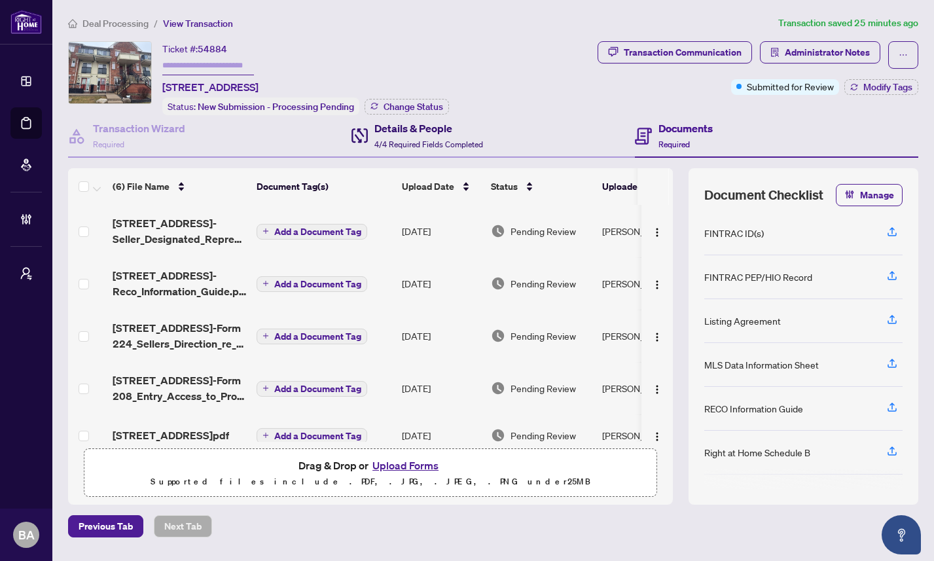
click at [404, 132] on h4 "Details & People" at bounding box center [428, 128] width 109 height 16
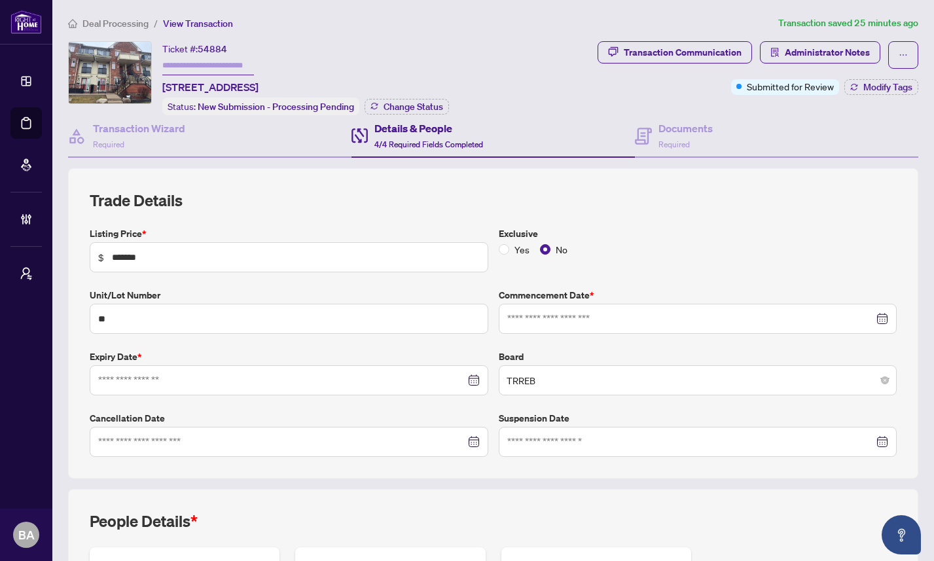
type input "**********"
